Goal: Communication & Community: Participate in discussion

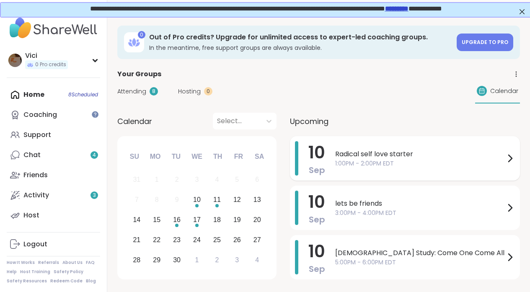
click at [346, 164] on span "1:00PM - 2:00PM EDT" at bounding box center [420, 163] width 170 height 9
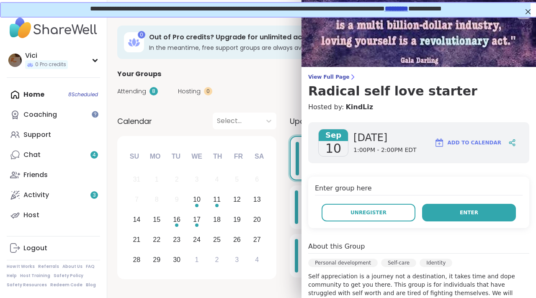
click at [476, 207] on button "Enter" at bounding box center [469, 213] width 94 height 18
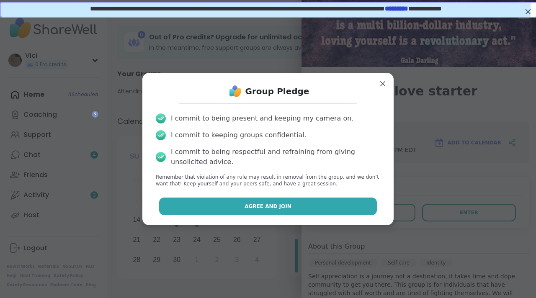
click at [302, 199] on button "Agree and Join" at bounding box center [268, 207] width 218 height 18
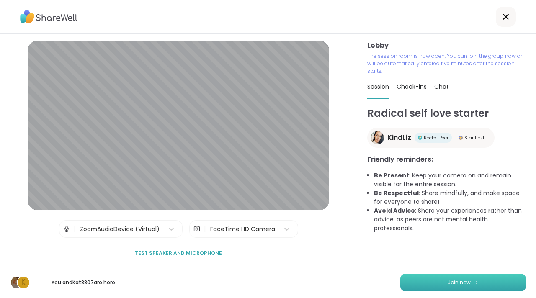
click at [460, 280] on span "Join now" at bounding box center [459, 283] width 23 height 8
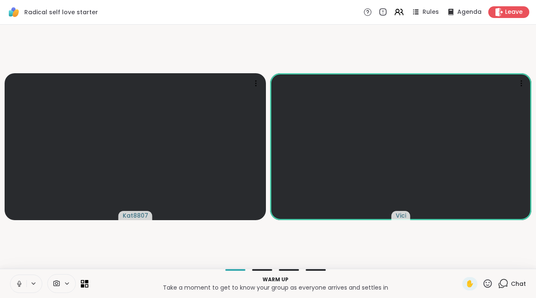
click at [25, 283] on button at bounding box center [18, 284] width 16 height 18
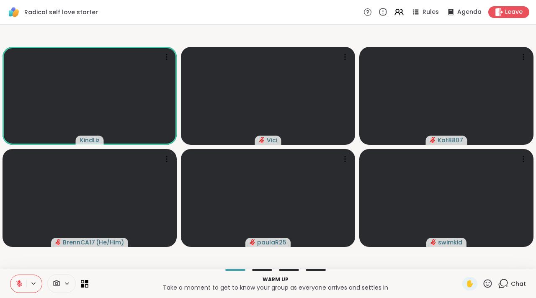
click at [21, 284] on icon at bounding box center [19, 284] width 6 height 6
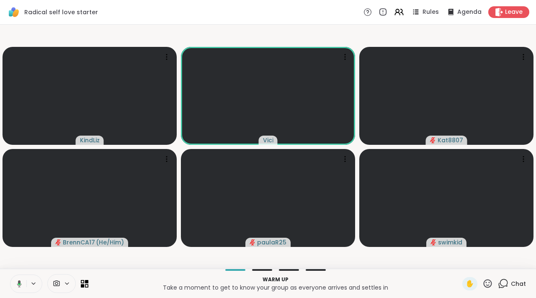
click at [21, 284] on icon at bounding box center [19, 283] width 5 height 7
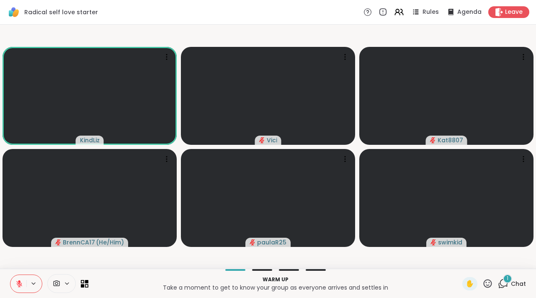
click at [498, 284] on icon at bounding box center [503, 283] width 10 height 10
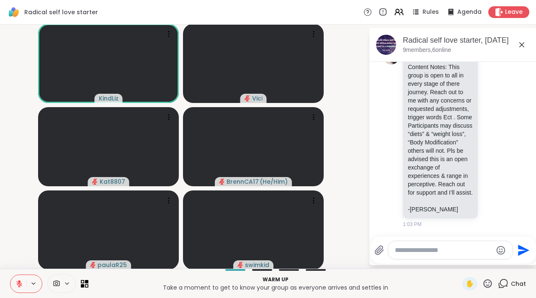
scroll to position [79, 0]
click at [490, 134] on icon at bounding box center [493, 137] width 6 height 6
click at [452, 121] on div "Select Reaction: Joy" at bounding box center [456, 125] width 8 height 8
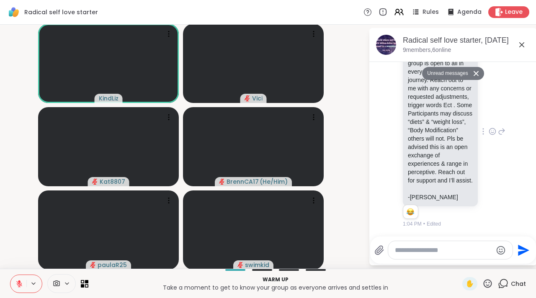
scroll to position [91, 0]
click at [517, 45] on icon at bounding box center [522, 45] width 10 height 10
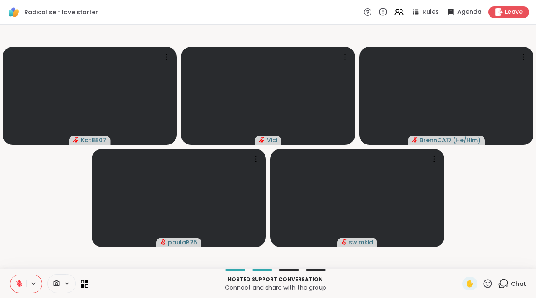
click at [500, 282] on icon at bounding box center [504, 283] width 8 height 8
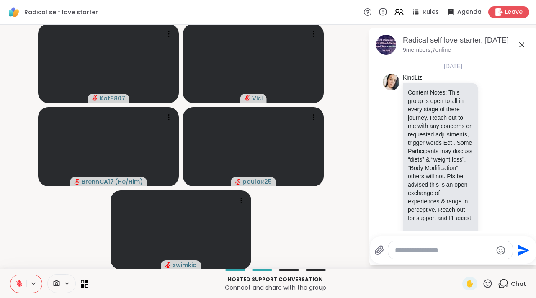
scroll to position [71, 0]
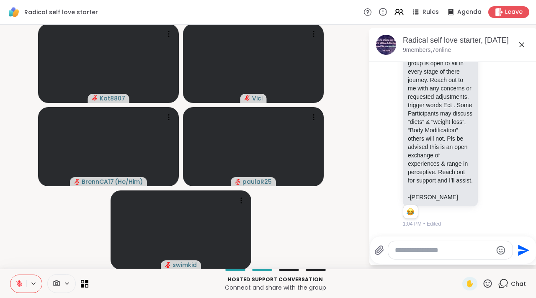
click at [440, 253] on textarea "Type your message" at bounding box center [444, 250] width 98 height 8
type textarea "**********"
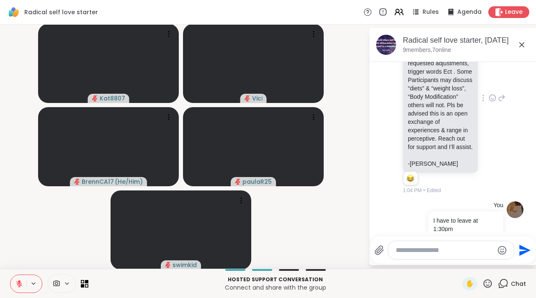
scroll to position [124, 0]
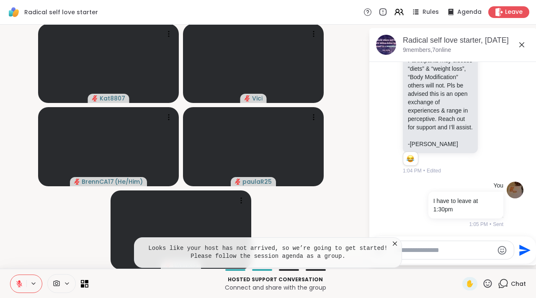
click at [519, 46] on icon at bounding box center [521, 44] width 5 height 5
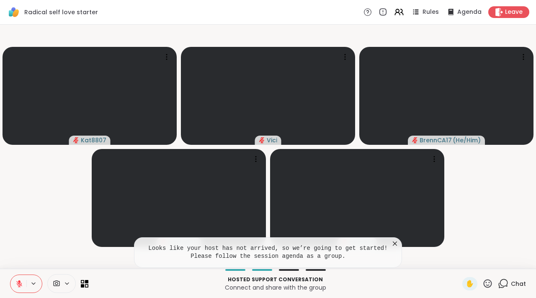
click at [395, 240] on icon at bounding box center [395, 244] width 8 height 8
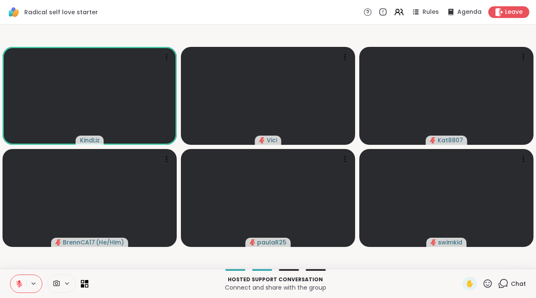
click at [24, 282] on button at bounding box center [18, 284] width 16 height 18
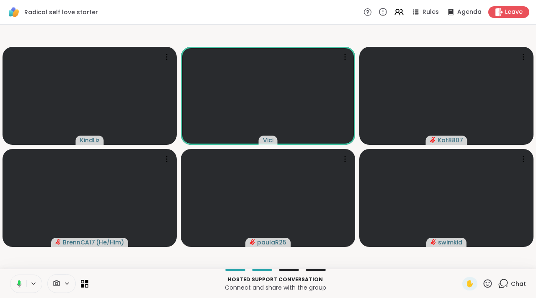
click at [25, 279] on button at bounding box center [17, 284] width 17 height 18
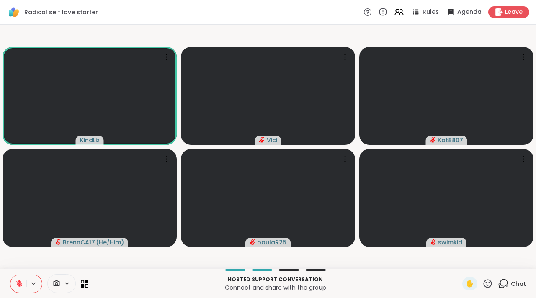
click at [21, 286] on icon at bounding box center [19, 284] width 8 height 8
click at [24, 285] on button at bounding box center [18, 284] width 16 height 18
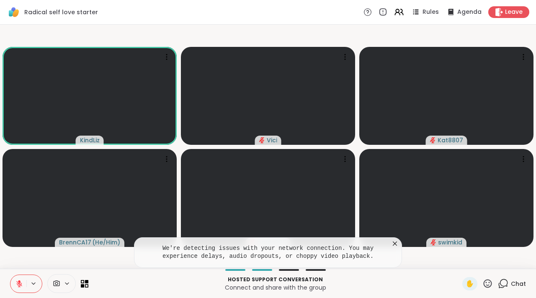
click at [395, 244] on icon at bounding box center [395, 244] width 8 height 8
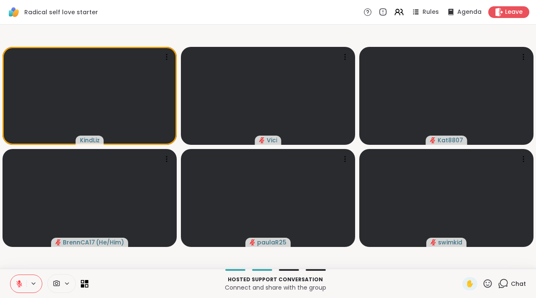
click at [20, 282] on icon at bounding box center [19, 281] width 3 height 3
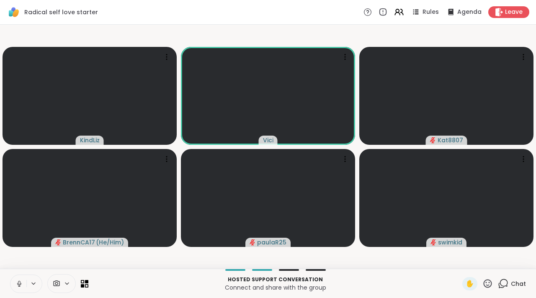
click at [18, 284] on icon at bounding box center [19, 284] width 8 height 8
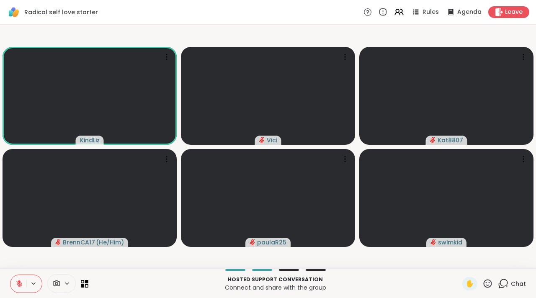
click at [498, 284] on icon at bounding box center [503, 283] width 10 height 10
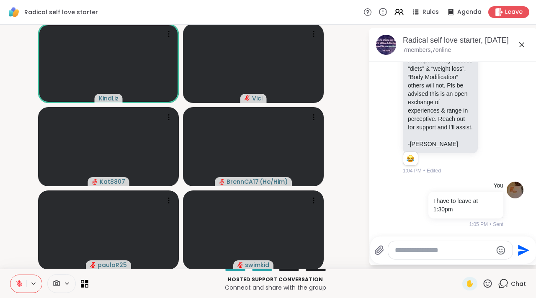
click at [443, 255] on div at bounding box center [450, 250] width 124 height 18
click at [399, 252] on textarea "Type your message" at bounding box center [444, 250] width 98 height 8
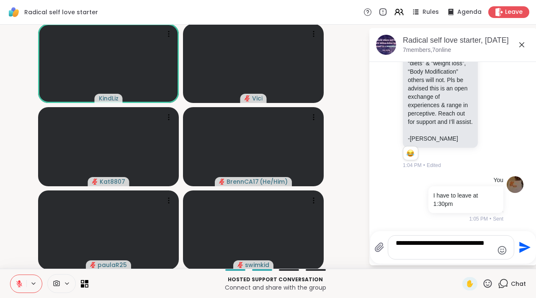
type textarea "**********"
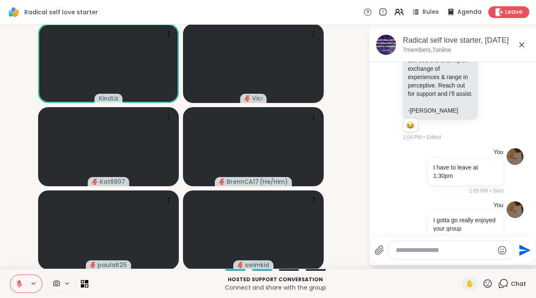
click at [517, 47] on icon at bounding box center [522, 45] width 10 height 10
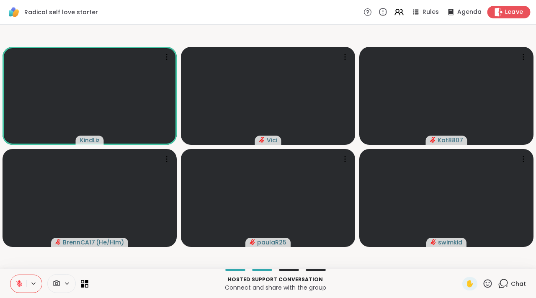
click at [505, 15] on span "Leave" at bounding box center [514, 12] width 18 height 9
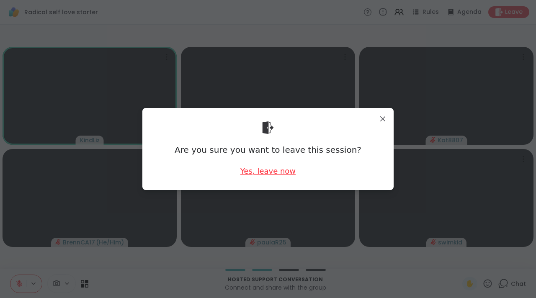
click at [276, 168] on div "Yes, leave now" at bounding box center [267, 171] width 55 height 10
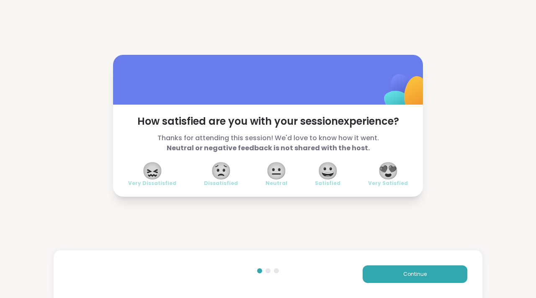
click at [325, 166] on span "😀" at bounding box center [327, 170] width 21 height 15
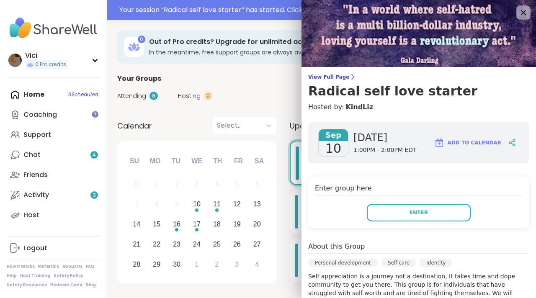
click at [516, 18] on div at bounding box center [523, 12] width 14 height 14
click at [518, 8] on icon at bounding box center [523, 12] width 10 height 10
